Goal: Find specific page/section: Find specific page/section

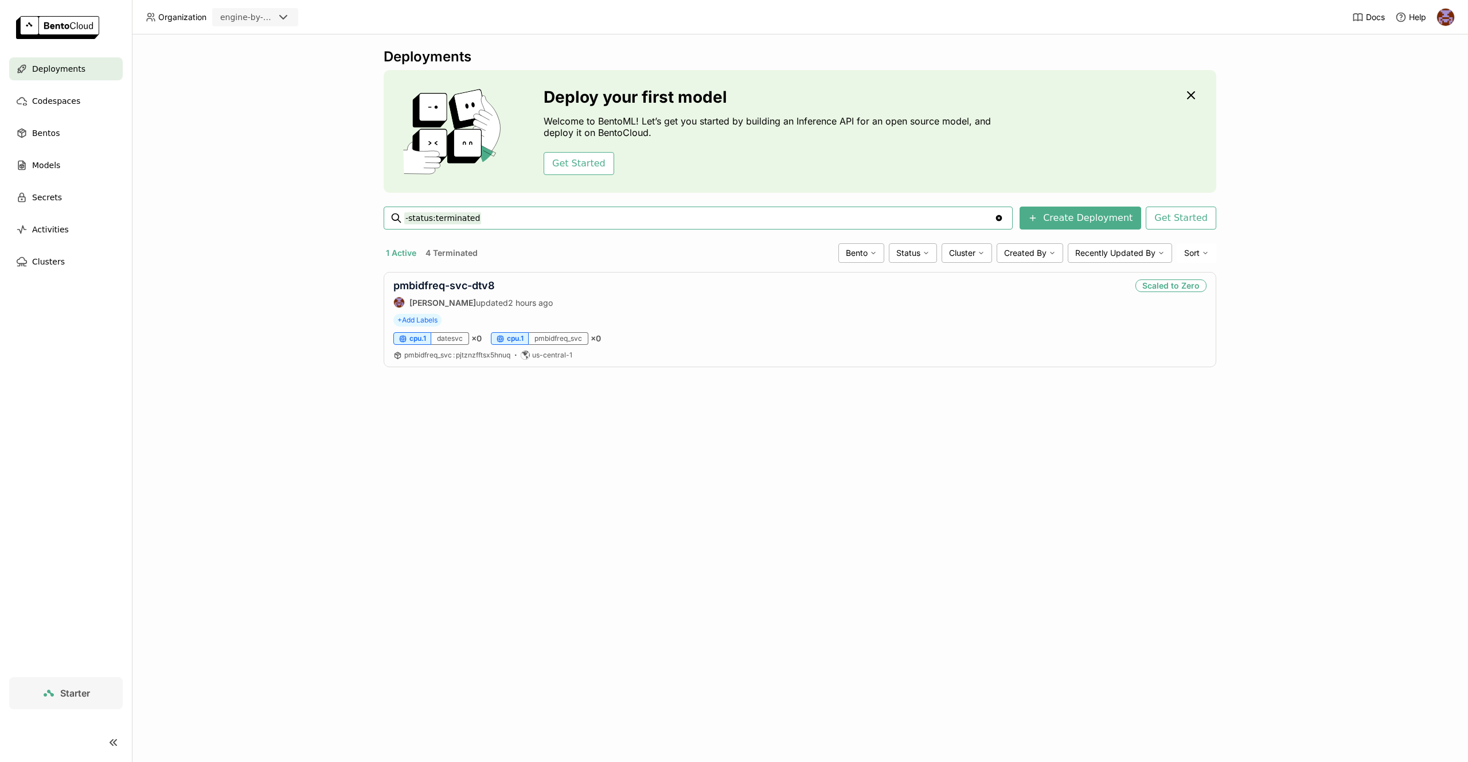
click at [1444, 17] on img at bounding box center [1445, 17] width 17 height 17
click at [1432, 60] on link "Billing" at bounding box center [1422, 60] width 66 height 16
click at [1342, 76] on div "Deployments Deploy your first model Welcome to BentoML! Let’s get you started b…" at bounding box center [800, 397] width 1336 height 727
drag, startPoint x: 1178, startPoint y: 286, endPoint x: 1226, endPoint y: 289, distance: 48.3
click at [1232, 287] on div "Deployments Deploy your first model Welcome to BentoML! Let’s get you started b…" at bounding box center [800, 397] width 1336 height 727
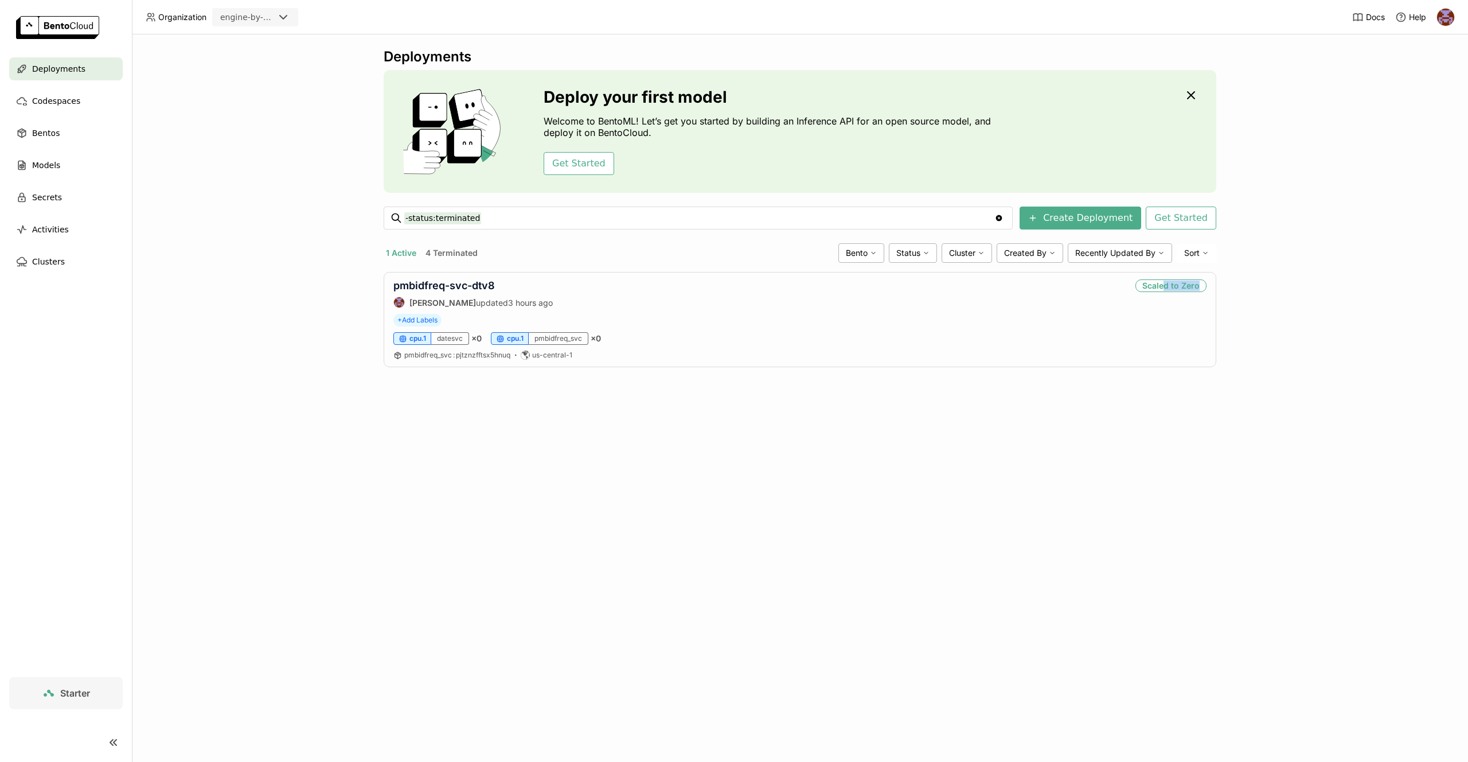
click at [1238, 299] on div "Deployments Deploy your first model Welcome to BentoML! Let’s get you started b…" at bounding box center [800, 397] width 1336 height 727
drag, startPoint x: 558, startPoint y: 336, endPoint x: 551, endPoint y: 336, distance: 6.9
click at [554, 336] on div "pmbidfreq_svc" at bounding box center [559, 338] width 60 height 13
click at [517, 337] on span "cpu.1" at bounding box center [515, 338] width 17 height 9
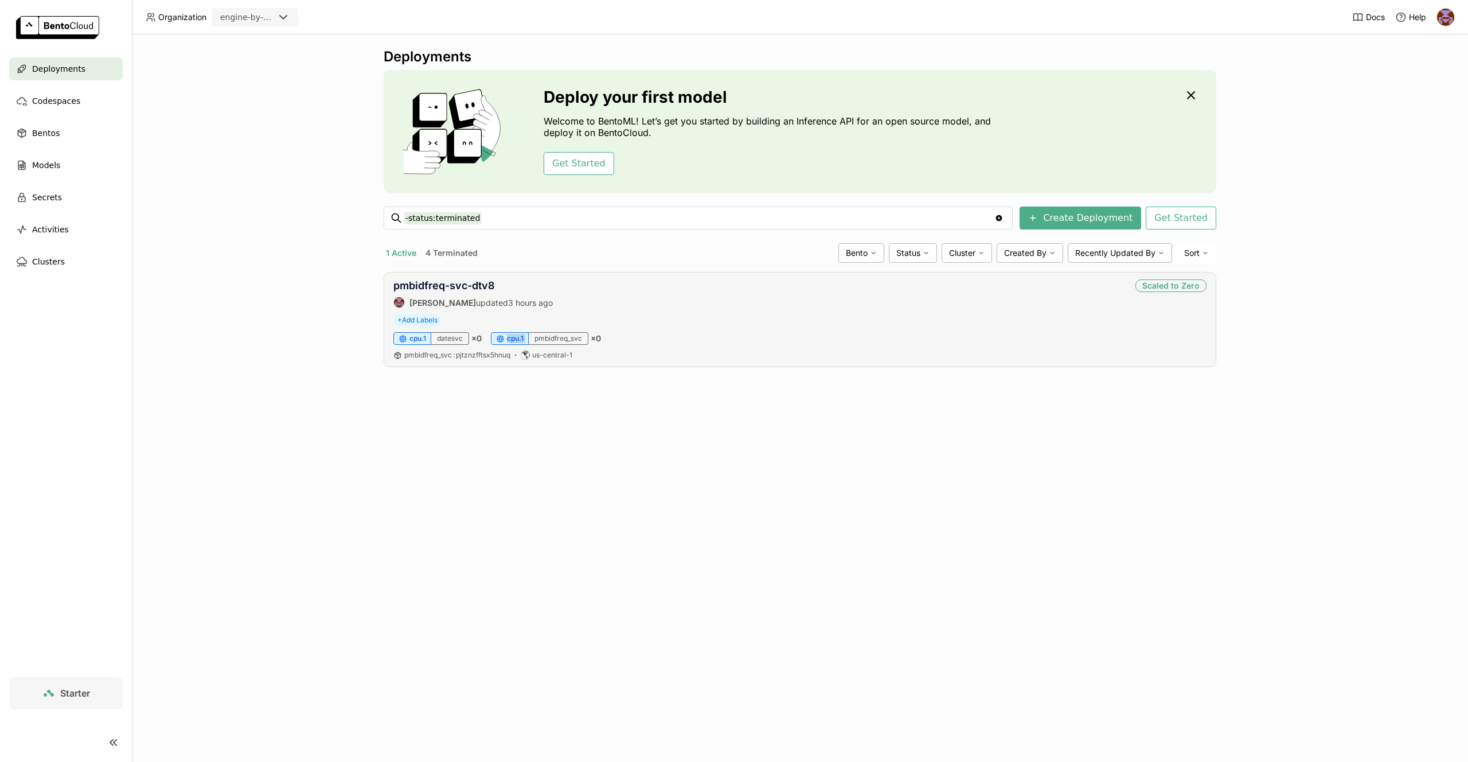
click at [517, 337] on span "cpu.1" at bounding box center [515, 338] width 17 height 9
click at [566, 340] on div "pmbidfreq_svc" at bounding box center [559, 338] width 60 height 13
drag, startPoint x: 435, startPoint y: 339, endPoint x: 464, endPoint y: 337, distance: 28.7
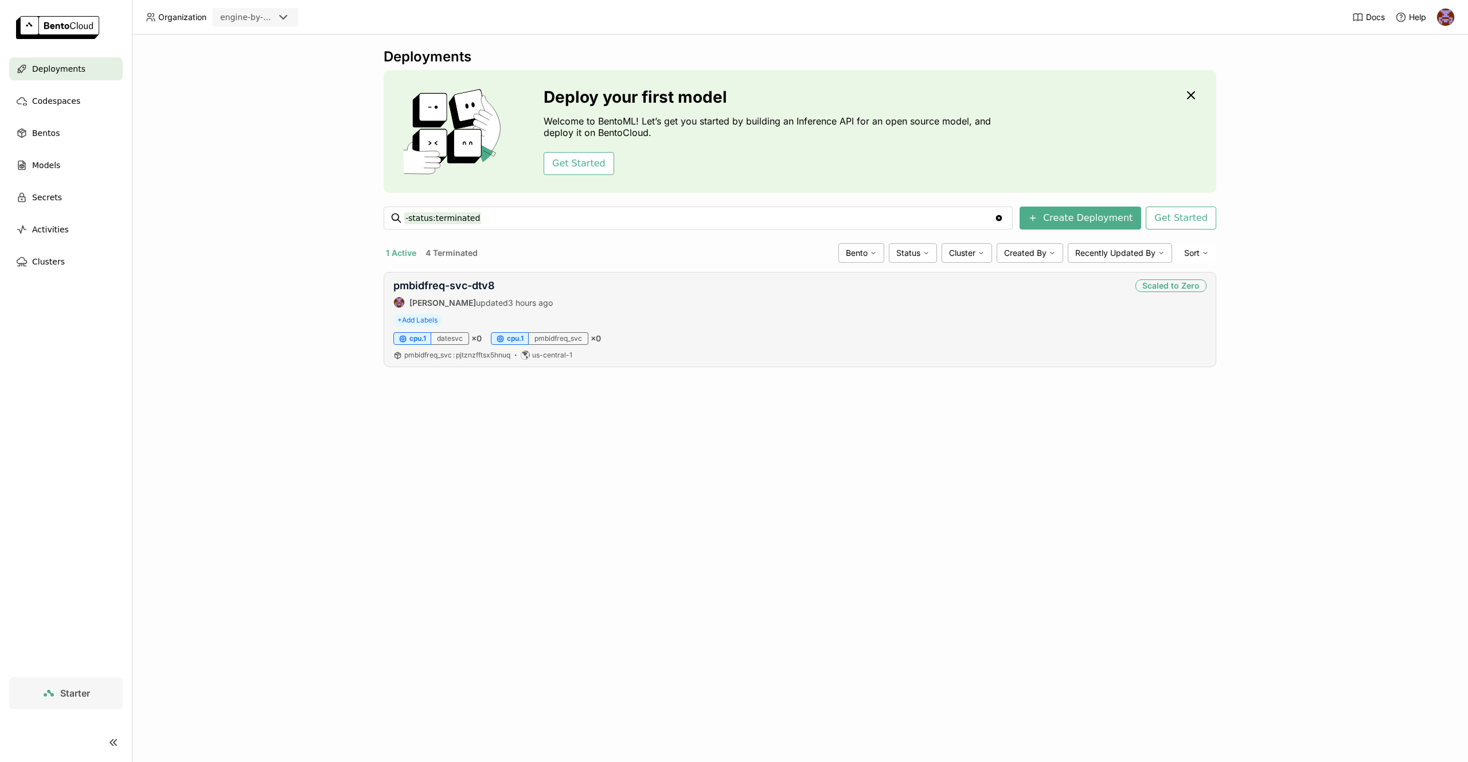
click at [441, 338] on div "datesvc" at bounding box center [450, 338] width 38 height 13
click at [464, 337] on div "datesvc" at bounding box center [450, 338] width 38 height 13
drag, startPoint x: 464, startPoint y: 337, endPoint x: 455, endPoint y: 337, distance: 9.2
click at [464, 337] on div "datesvc" at bounding box center [450, 338] width 38 height 13
click at [455, 337] on div "datesvc" at bounding box center [450, 338] width 38 height 13
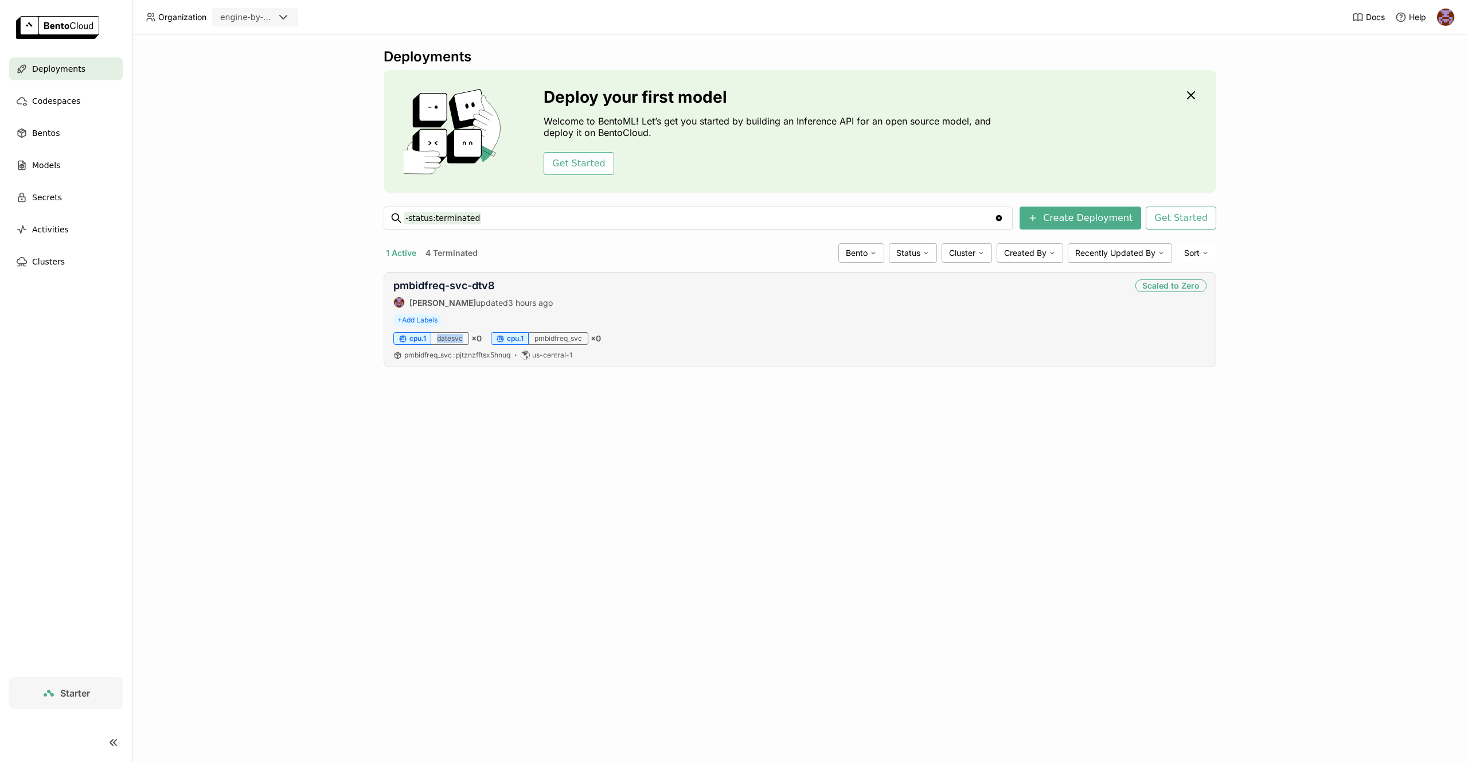
click at [455, 337] on div "datesvc" at bounding box center [450, 338] width 38 height 13
click at [408, 337] on div "cpu.1" at bounding box center [412, 338] width 38 height 13
click at [411, 336] on span "cpu.1" at bounding box center [418, 338] width 17 height 9
click at [414, 337] on span "cpu.1" at bounding box center [418, 338] width 17 height 9
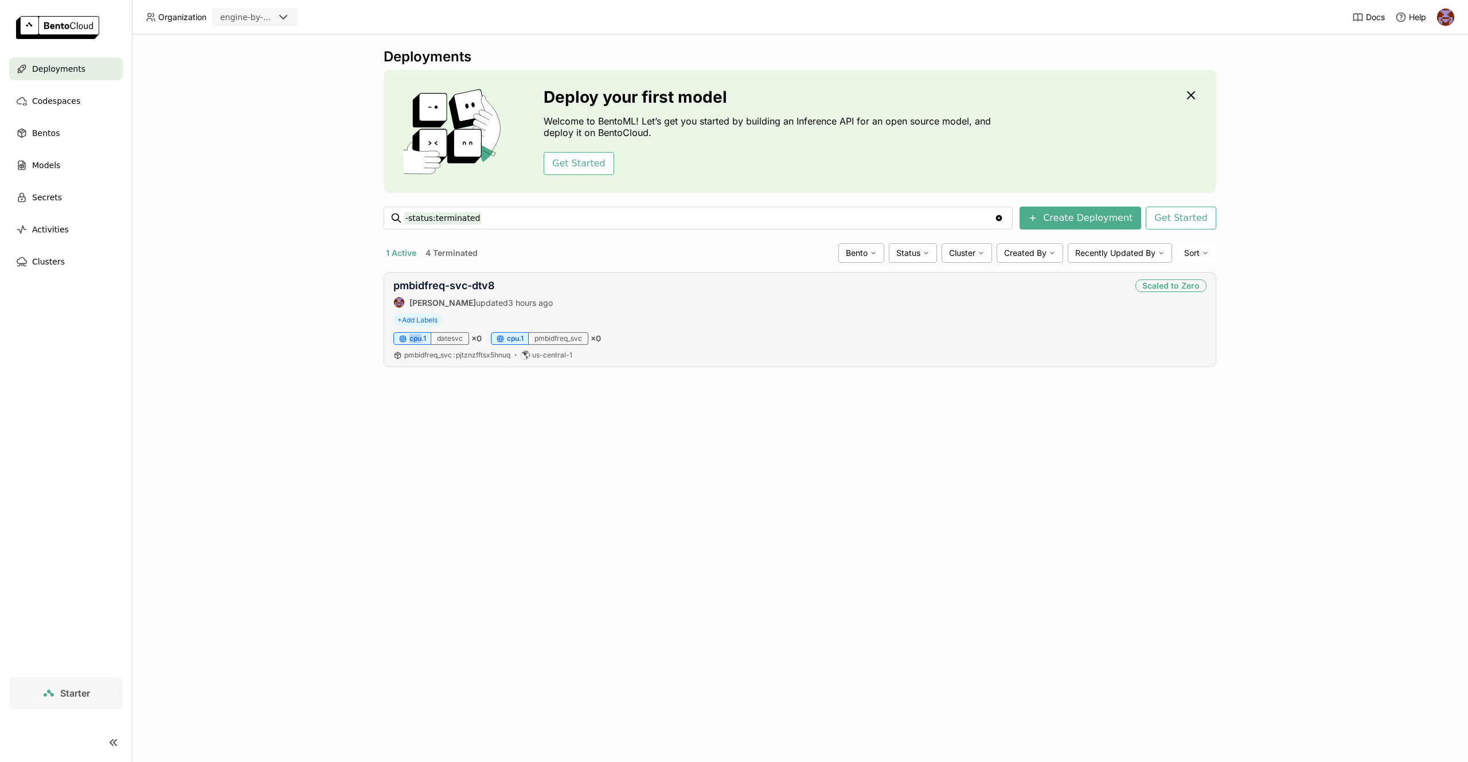
click at [415, 337] on span "cpu.1" at bounding box center [418, 338] width 17 height 9
click at [567, 250] on div "1 Active 4 Terminated" at bounding box center [609, 252] width 450 height 15
click at [189, 158] on div "Deployments Deploy your first model Welcome to BentoML! Let’s get you started b…" at bounding box center [800, 397] width 1336 height 727
